Goal: Find specific page/section: Find specific page/section

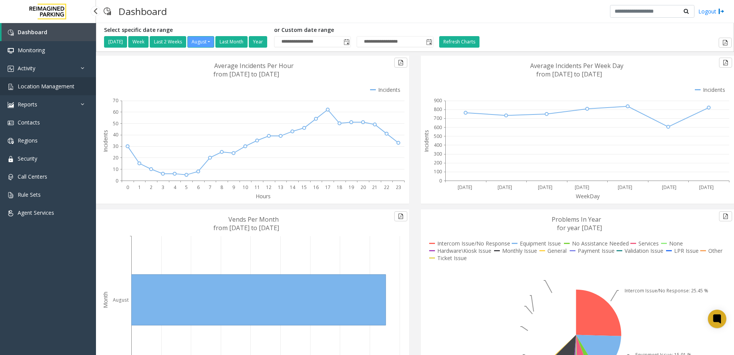
click at [38, 88] on span "Location Management" at bounding box center [46, 86] width 57 height 7
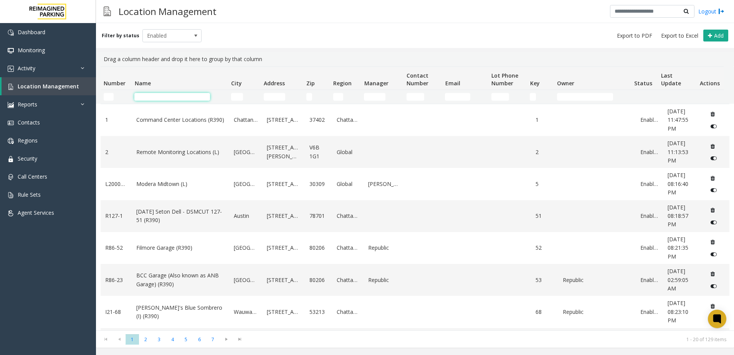
click at [164, 97] on input "Name Filter" at bounding box center [172, 97] width 76 height 8
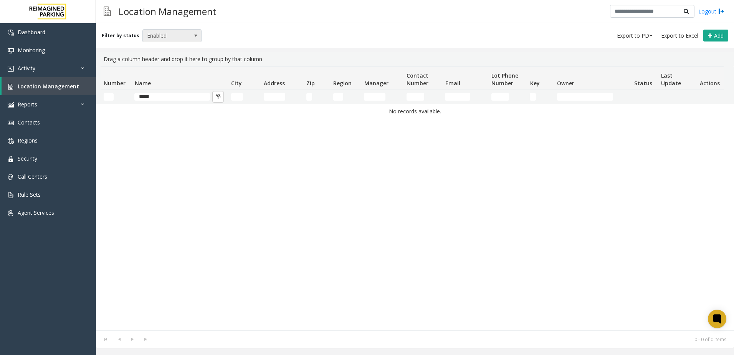
click at [173, 34] on span "Enabled" at bounding box center [166, 36] width 47 height 12
click at [169, 46] on li "All" at bounding box center [168, 48] width 57 height 10
drag, startPoint x: 174, startPoint y: 97, endPoint x: 138, endPoint y: 97, distance: 36.5
click at [138, 97] on input "*****" at bounding box center [172, 97] width 76 height 8
drag, startPoint x: 137, startPoint y: 97, endPoint x: 172, endPoint y: 97, distance: 34.9
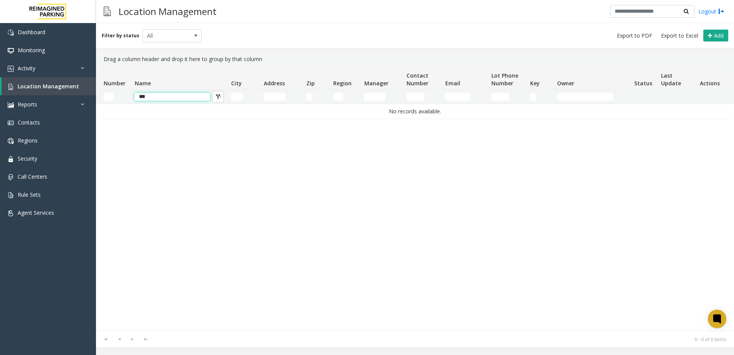
click at [172, 97] on input "***" at bounding box center [172, 97] width 76 height 8
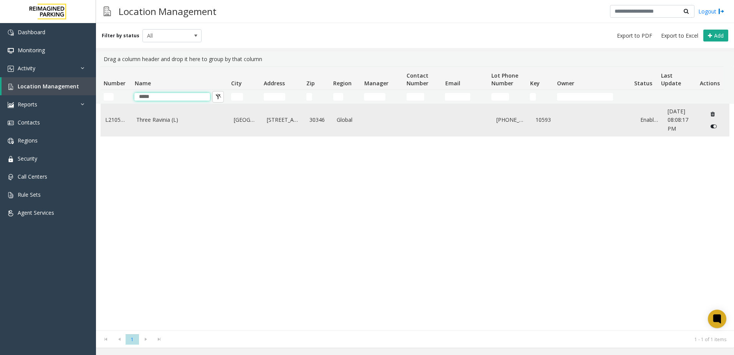
type input "*****"
click at [187, 125] on td "Three Ravinia (L)" at bounding box center [180, 120] width 97 height 32
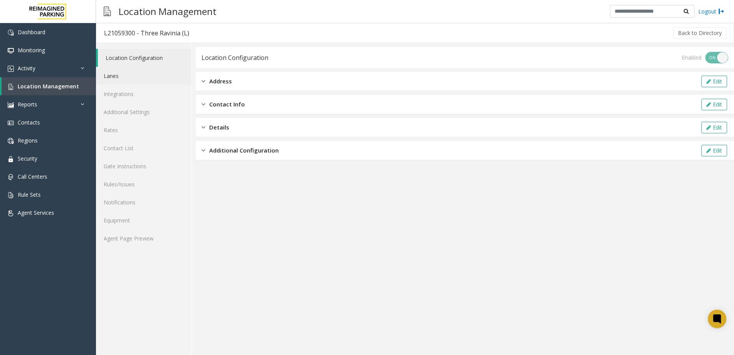
click at [123, 79] on link "Lanes" at bounding box center [144, 76] width 96 height 18
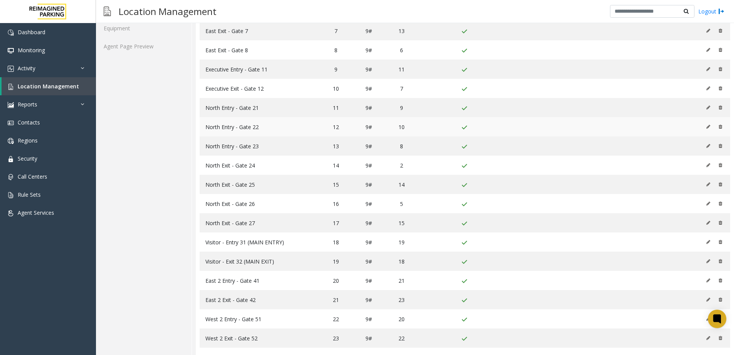
scroll to position [200, 0]
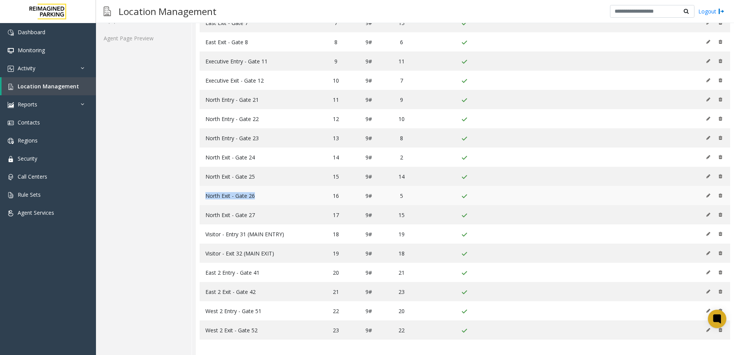
drag, startPoint x: 261, startPoint y: 196, endPoint x: 206, endPoint y: 195, distance: 54.9
click at [206, 195] on td "North Exit - Gate 26" at bounding box center [259, 195] width 118 height 19
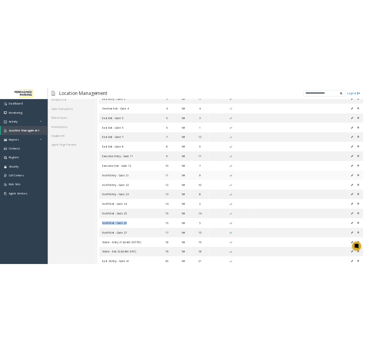
scroll to position [46, 0]
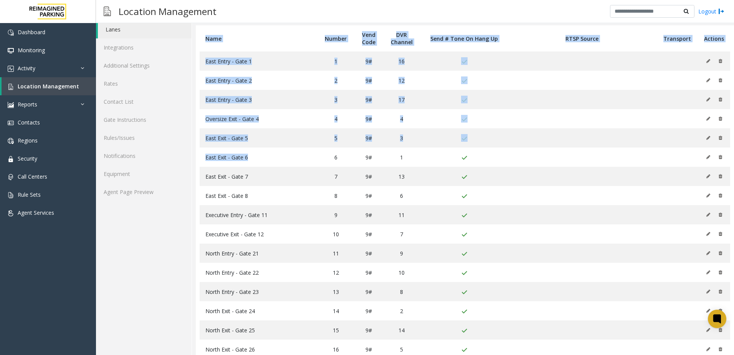
drag, startPoint x: 251, startPoint y: 157, endPoint x: 193, endPoint y: 157, distance: 57.2
click at [193, 157] on div "Lanes Add Name Number Vend Code DVR Channel Send # Tone On Hang Up RTSP Source …" at bounding box center [463, 253] width 542 height 512
click at [231, 157] on span "East Exit - Gate 6" at bounding box center [226, 157] width 43 height 7
click at [237, 159] on span "East Exit - Gate 6" at bounding box center [226, 157] width 43 height 7
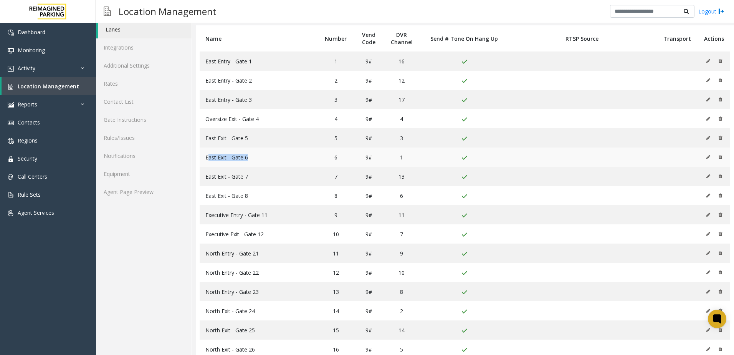
drag, startPoint x: 256, startPoint y: 157, endPoint x: 207, endPoint y: 156, distance: 49.2
click at [207, 156] on td "East Exit - Gate 6" at bounding box center [259, 156] width 118 height 19
click at [209, 159] on span "East Exit - Gate 6" at bounding box center [226, 157] width 43 height 7
drag, startPoint x: 203, startPoint y: 158, endPoint x: 248, endPoint y: 158, distance: 45.3
click at [248, 158] on td "East Exit - Gate 6" at bounding box center [259, 156] width 118 height 19
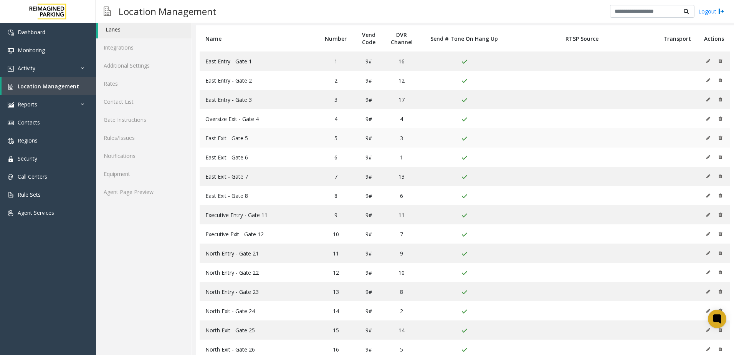
click at [241, 144] on td "East Exit - Gate 5" at bounding box center [259, 137] width 118 height 19
drag, startPoint x: 253, startPoint y: 155, endPoint x: 204, endPoint y: 159, distance: 49.7
click at [205, 159] on td "East Exit - Gate 6" at bounding box center [259, 156] width 118 height 19
copy span "East Exit - Gate 6"
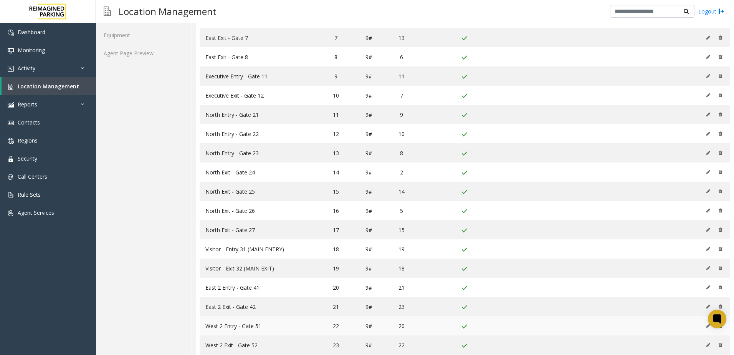
scroll to position [200, 0]
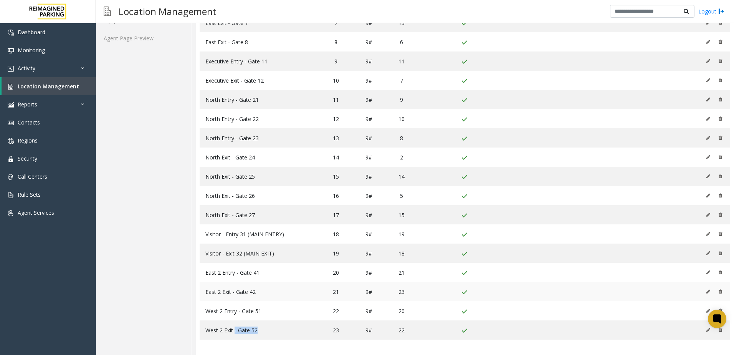
drag, startPoint x: 263, startPoint y: 329, endPoint x: 252, endPoint y: 282, distance: 48.4
click at [233, 332] on td "West 2 Exit - Gate 52" at bounding box center [259, 329] width 118 height 19
click at [162, 245] on div "Location Configuration Lanes Integrations Additional Settings Rates Contact Lis…" at bounding box center [144, 99] width 96 height 512
click at [143, 218] on div "Location Configuration Lanes Integrations Additional Settings Rates Contact Lis…" at bounding box center [144, 99] width 96 height 512
